Goal: Task Accomplishment & Management: Manage account settings

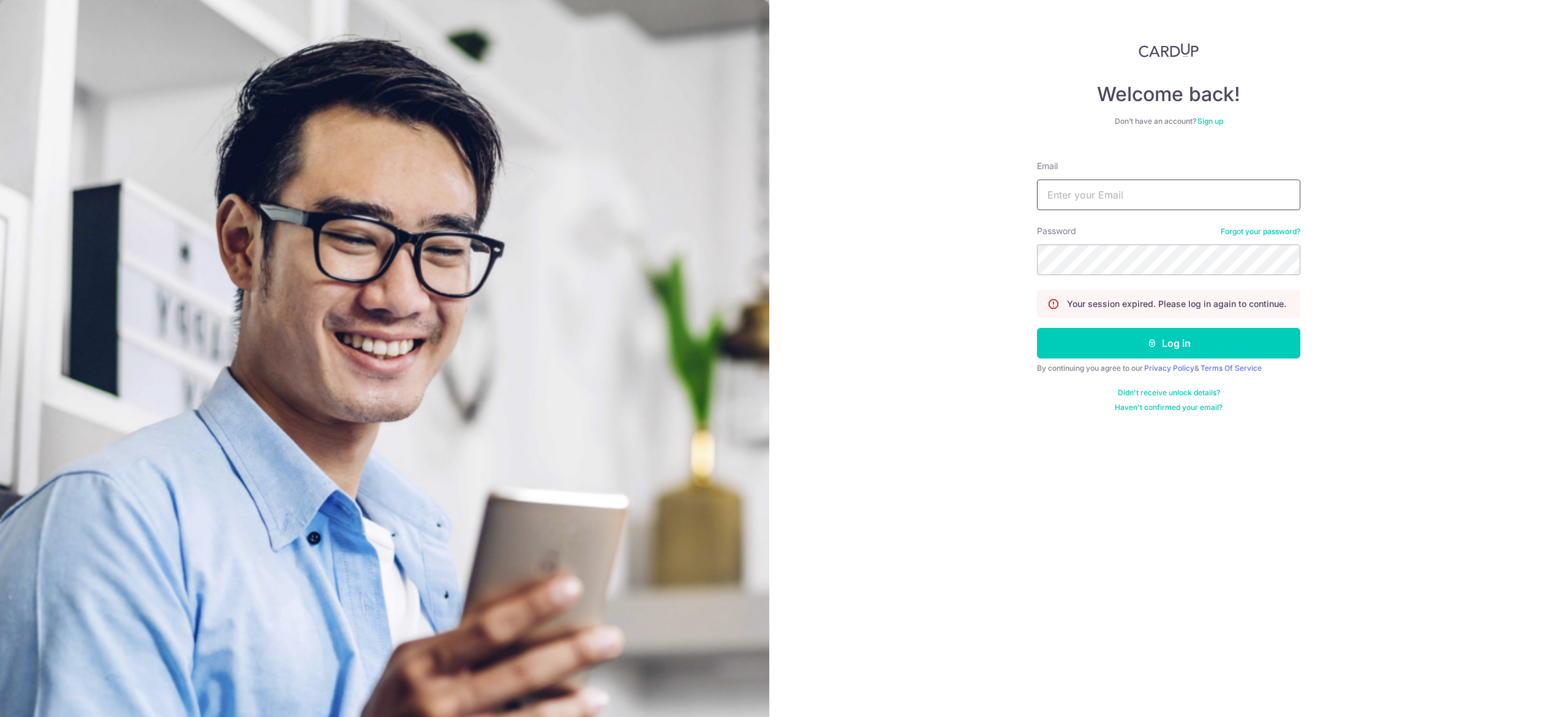
click at [1168, 192] on input "Email" at bounding box center [1168, 195] width 264 height 31
type input "[PERSON_NAME][EMAIL_ADDRESS][DOMAIN_NAME]"
click at [1037, 328] on button "Log in" at bounding box center [1168, 343] width 264 height 31
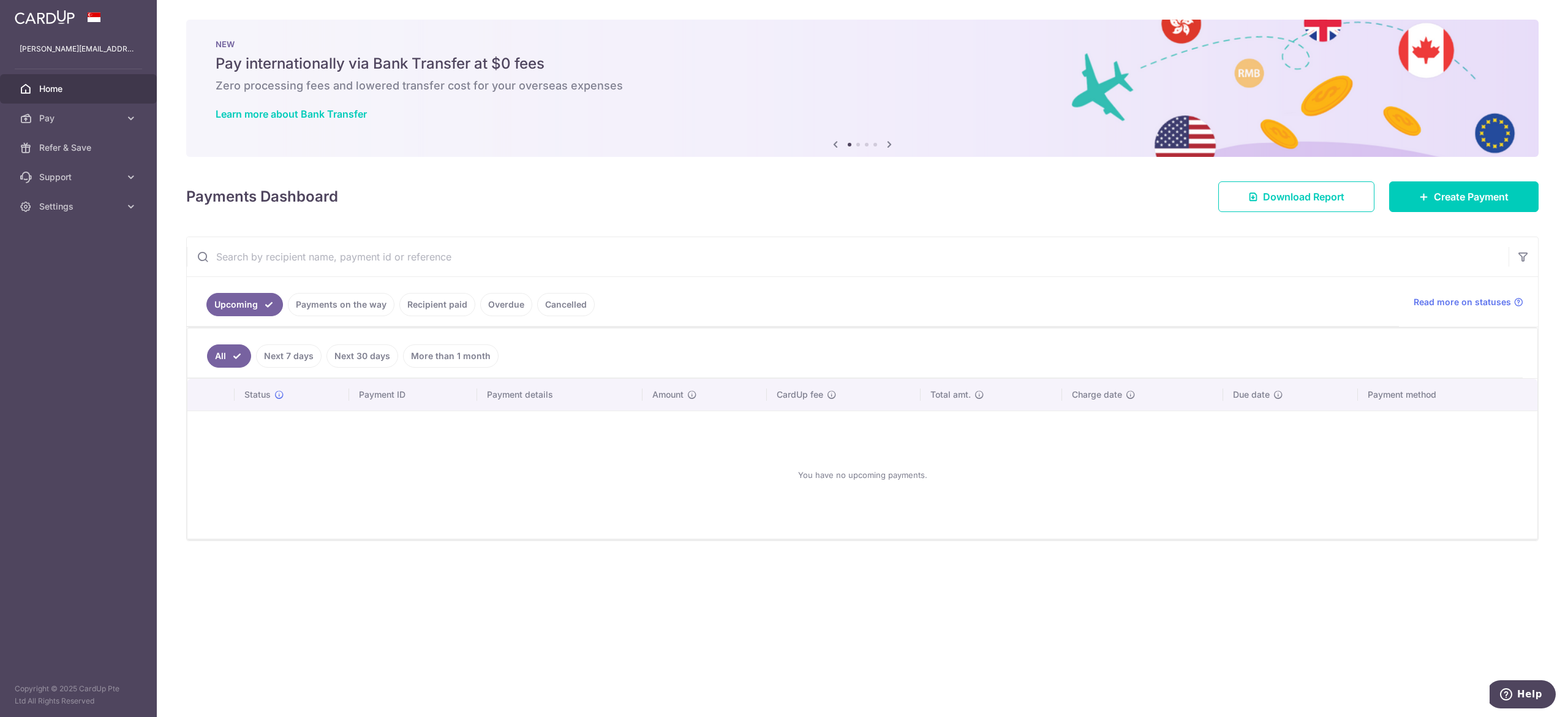
click at [343, 311] on link "Payments on the way" at bounding box center [341, 304] width 106 height 23
